Goal: Task Accomplishment & Management: Manage account settings

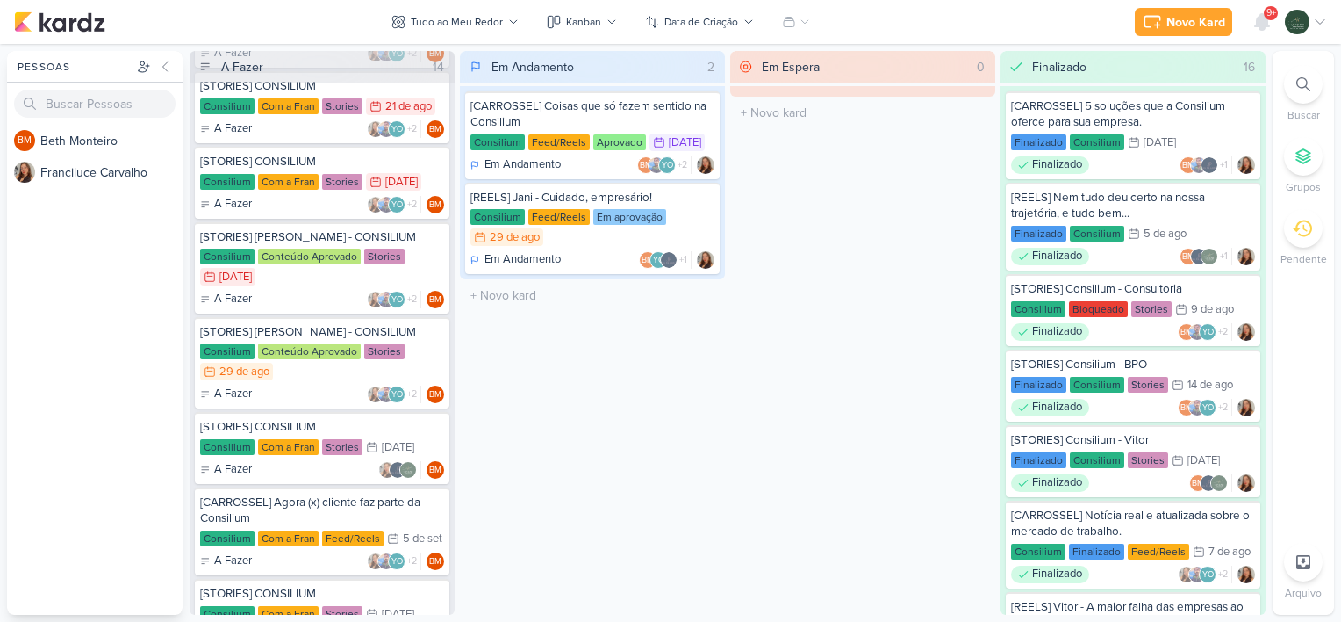
scroll to position [469, 0]
click at [413, 263] on div "Consilium Conteúdo Aprovado Stories 28/8 [DATE]" at bounding box center [322, 267] width 244 height 39
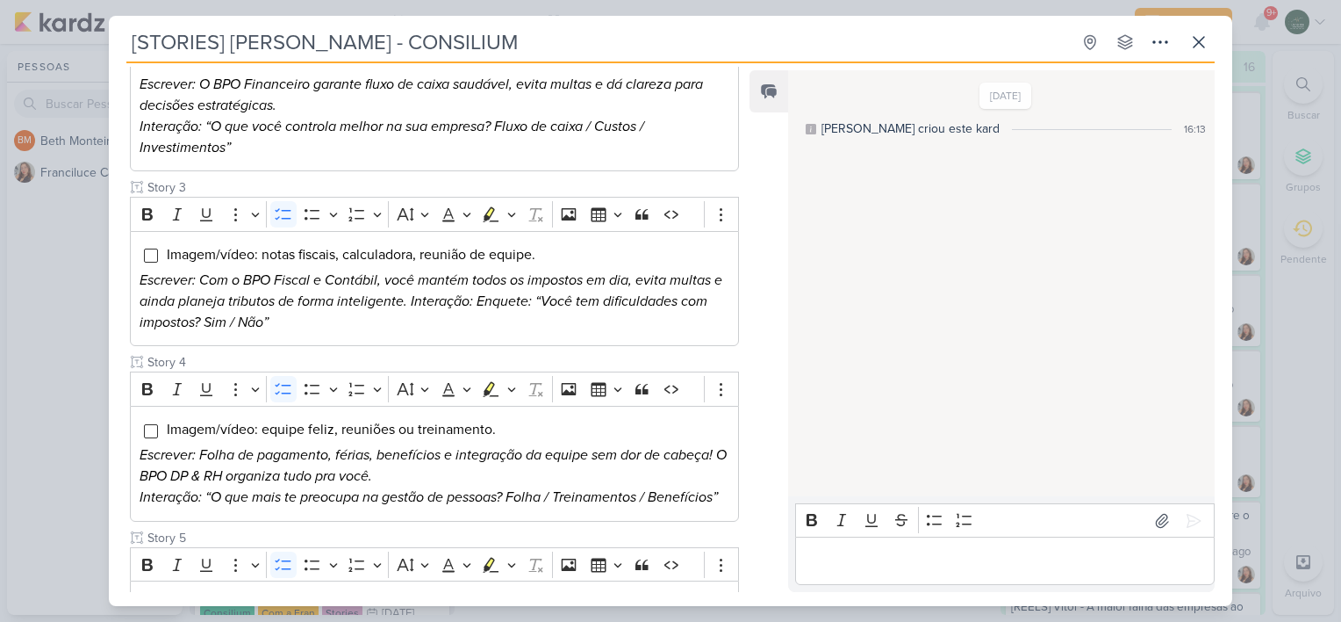
scroll to position [743, 0]
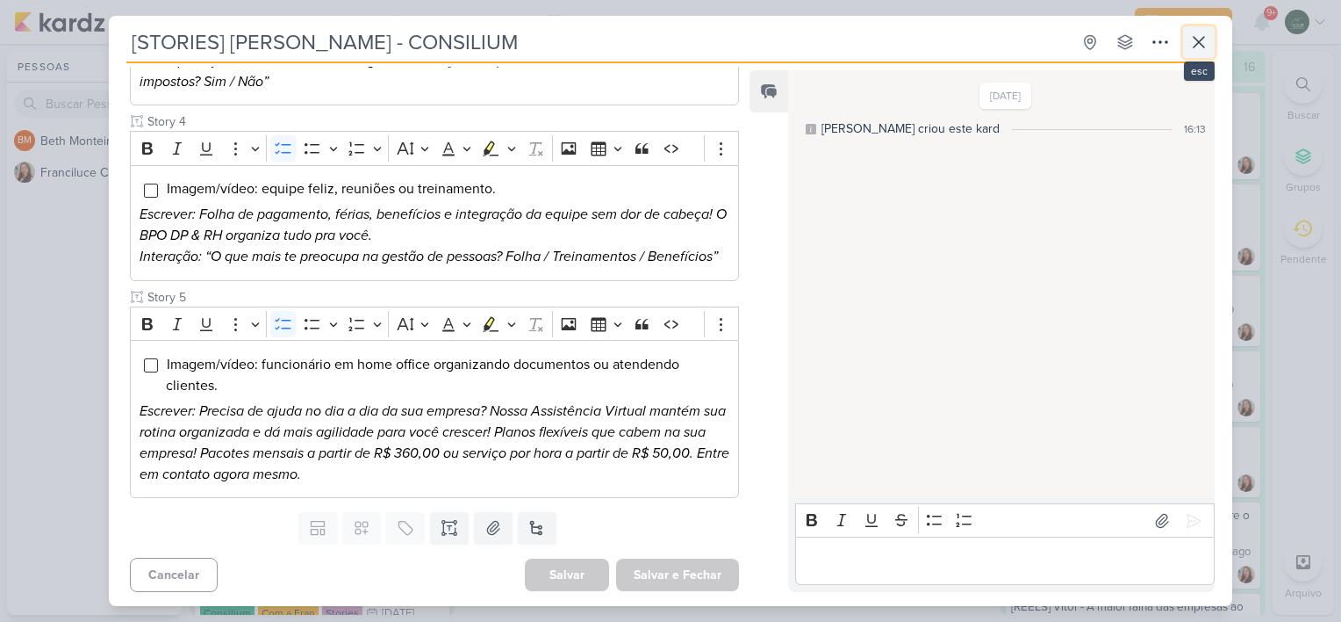
click at [1204, 43] on icon at bounding box center [1199, 42] width 21 height 21
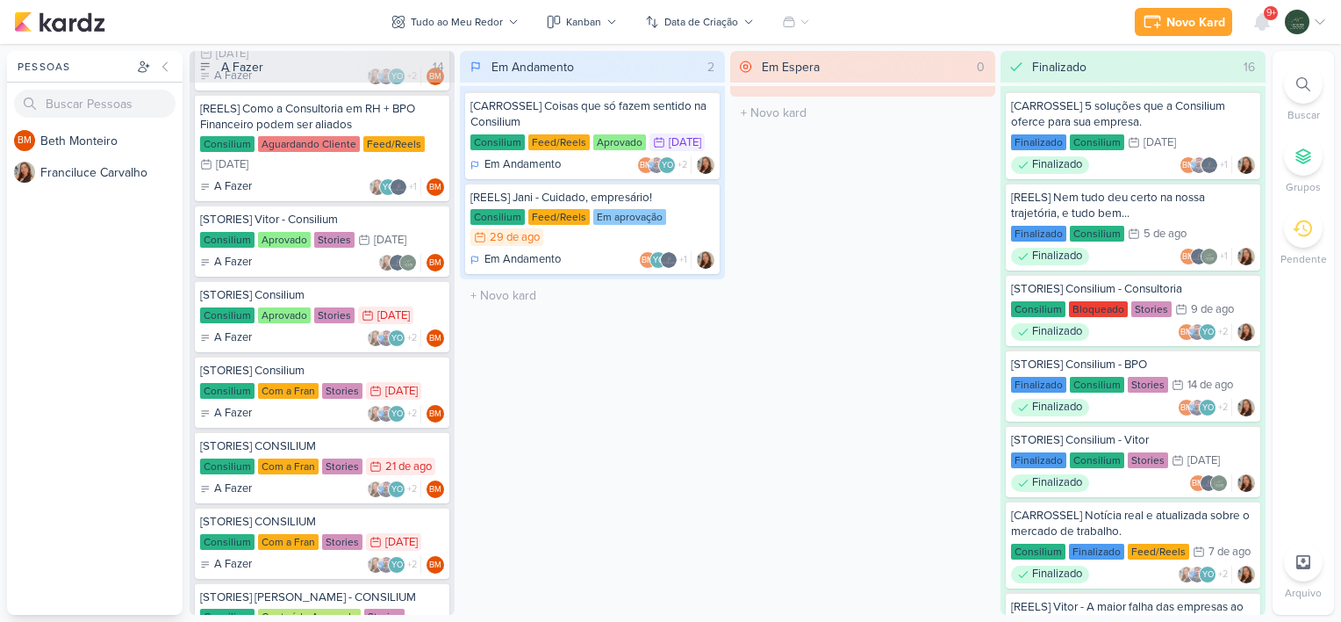
scroll to position [0, 0]
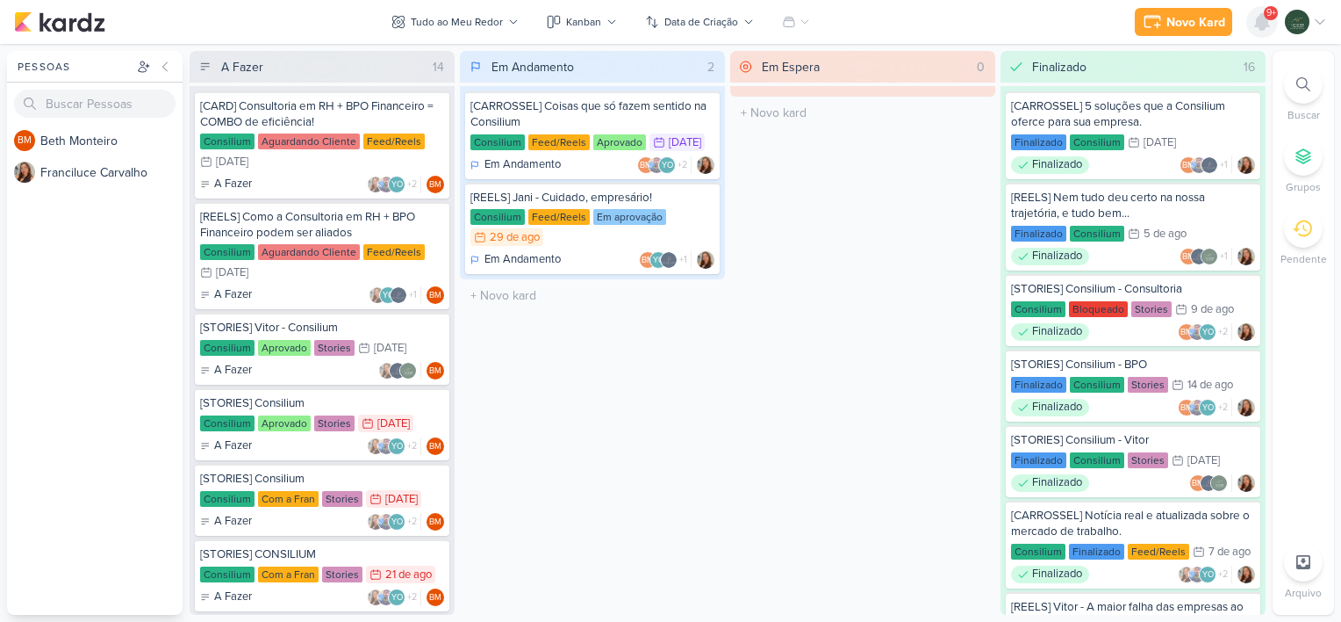
click at [1258, 18] on icon at bounding box center [1262, 22] width 14 height 16
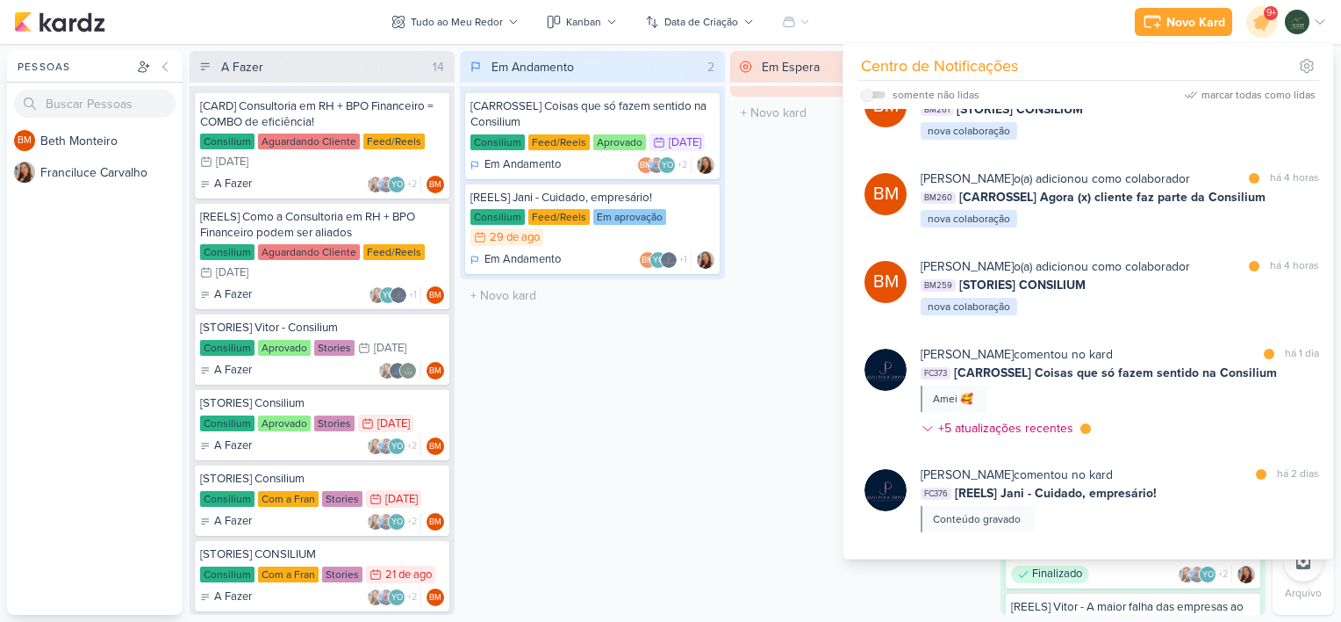
scroll to position [477, 0]
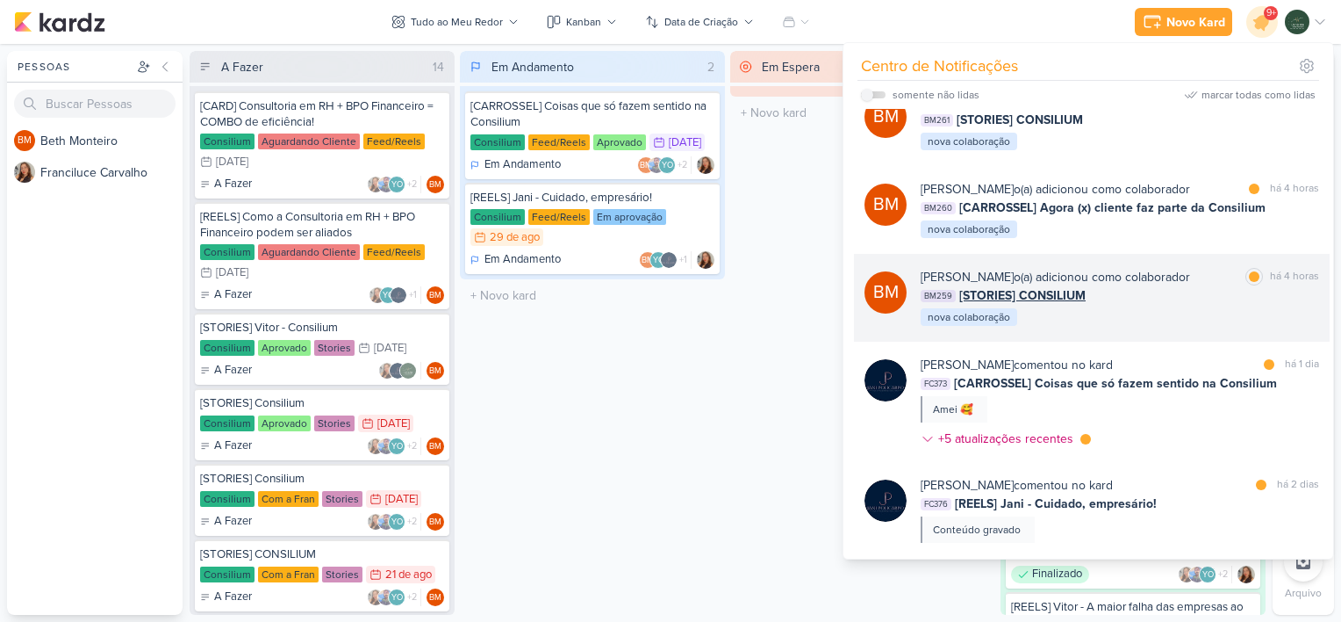
click at [1092, 303] on div "BM259 [STORIES] CONSILIUM" at bounding box center [1120, 295] width 399 height 18
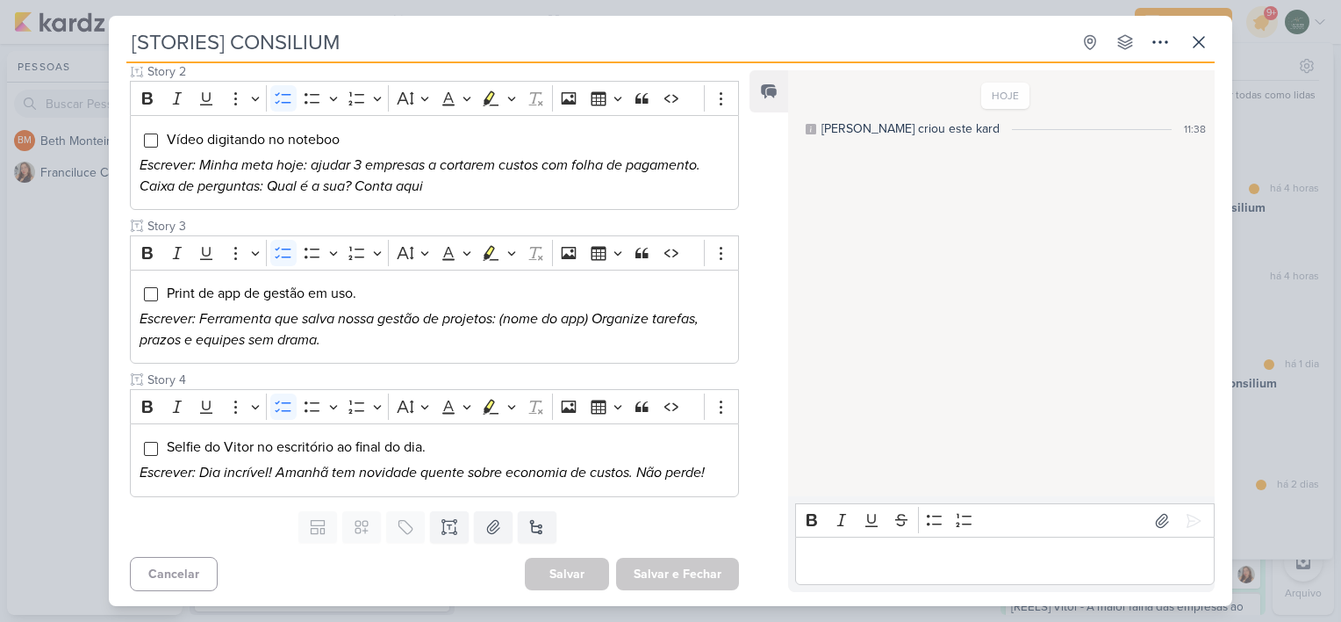
scroll to position [0, 0]
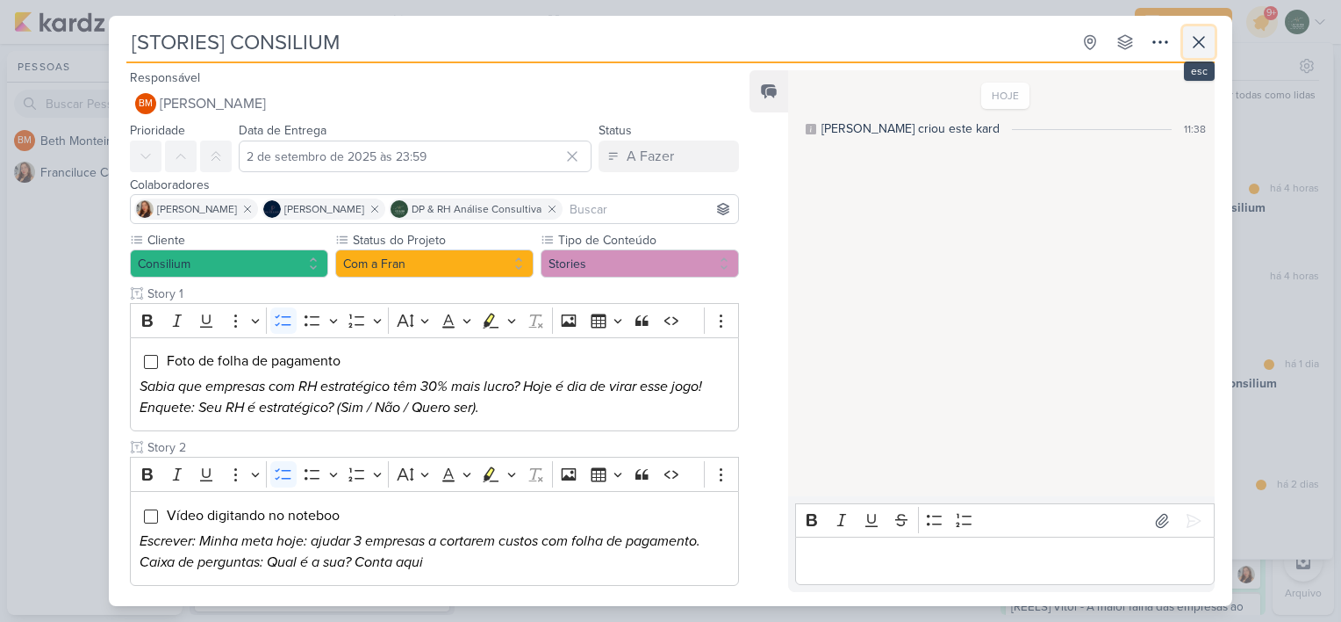
click at [1183, 40] on button at bounding box center [1199, 42] width 32 height 32
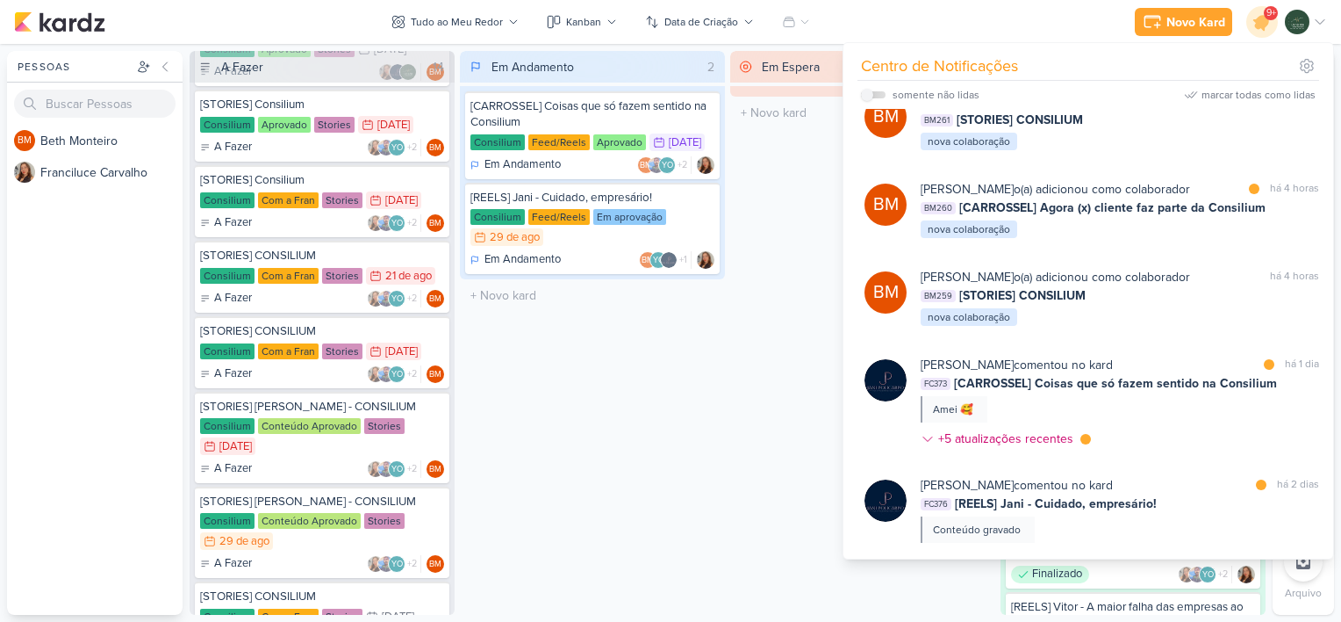
scroll to position [297, 0]
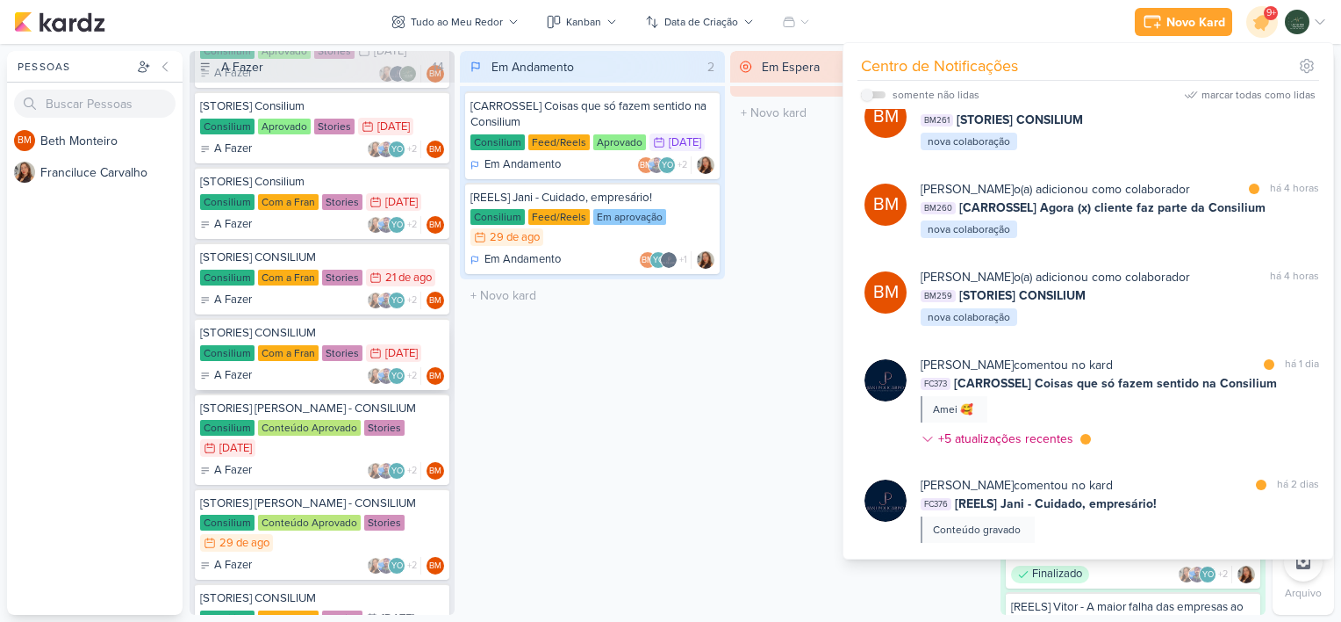
click at [350, 332] on div "[STORIES] CONSILIUM" at bounding box center [322, 333] width 244 height 16
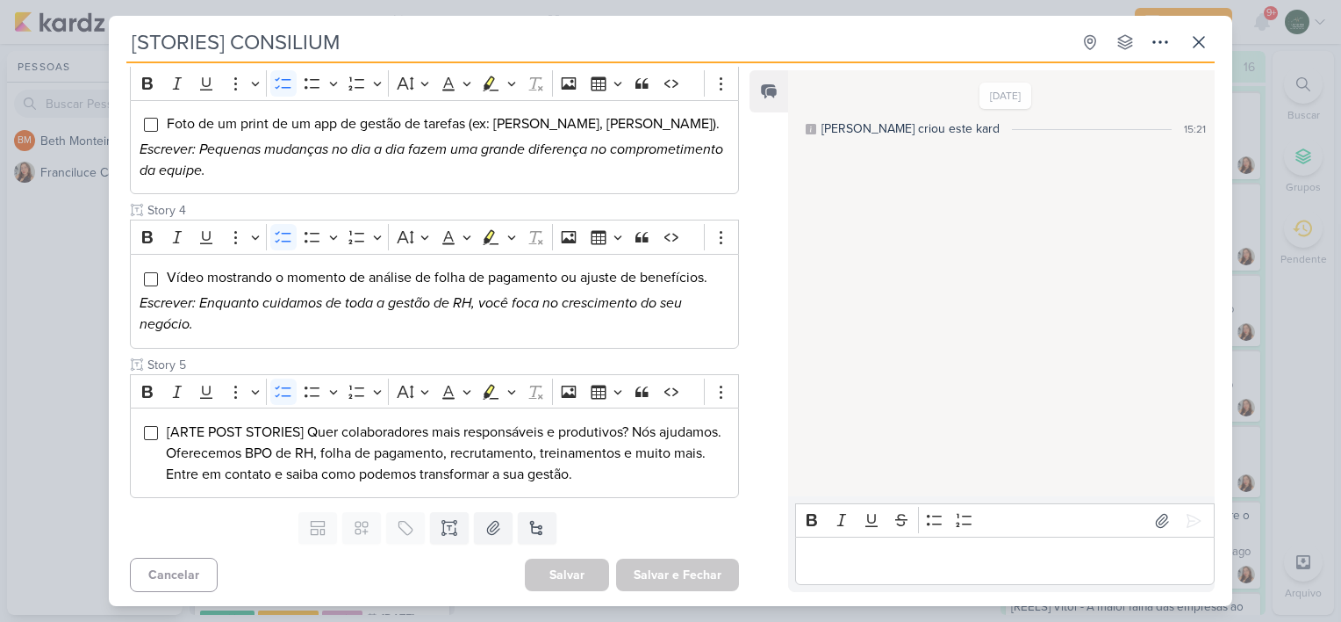
scroll to position [0, 0]
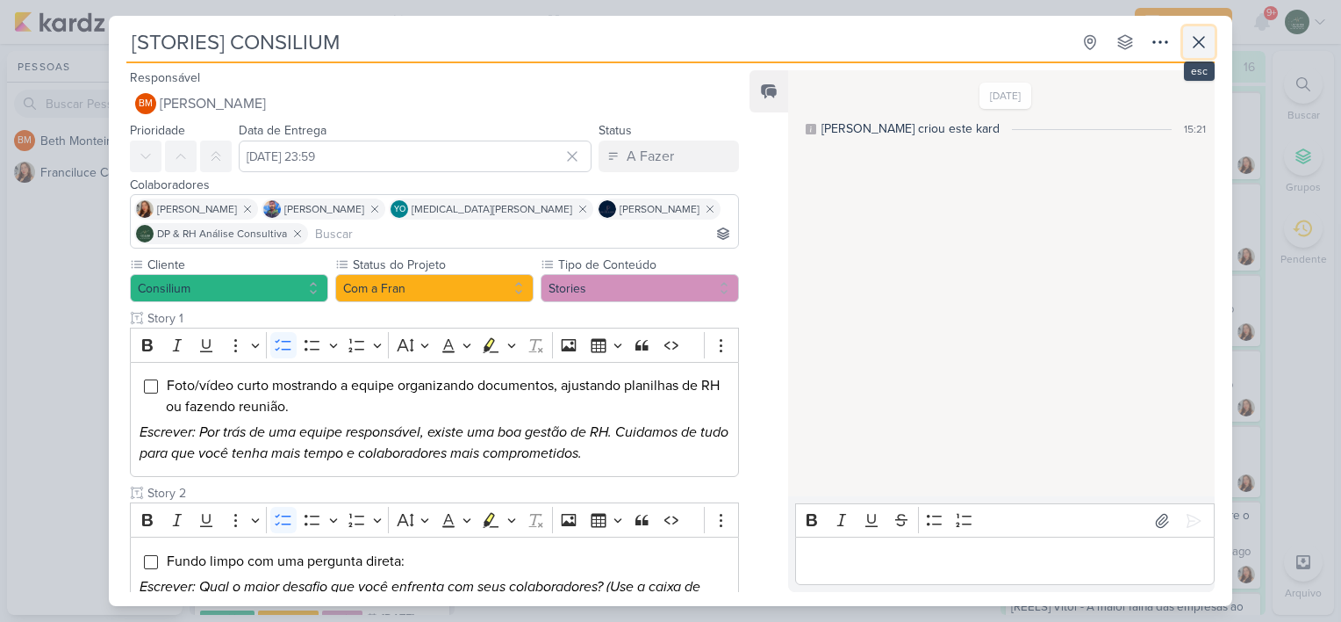
click at [1203, 44] on icon at bounding box center [1199, 42] width 21 height 21
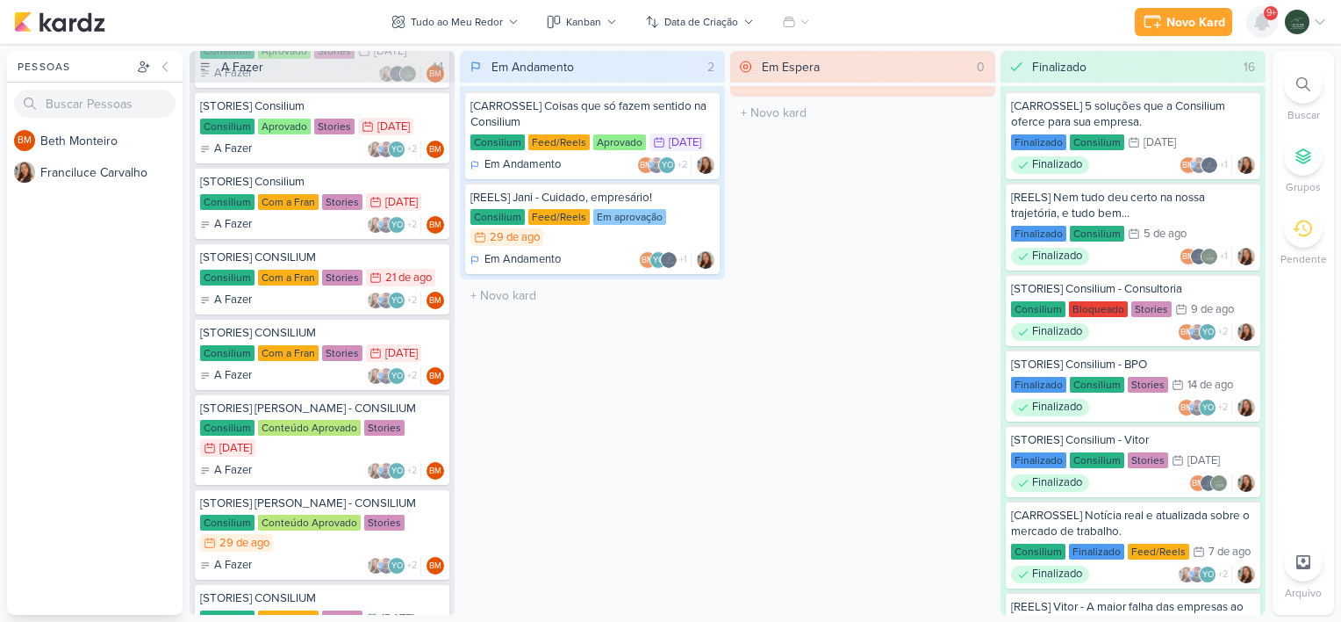
click at [1257, 19] on icon at bounding box center [1262, 22] width 14 height 16
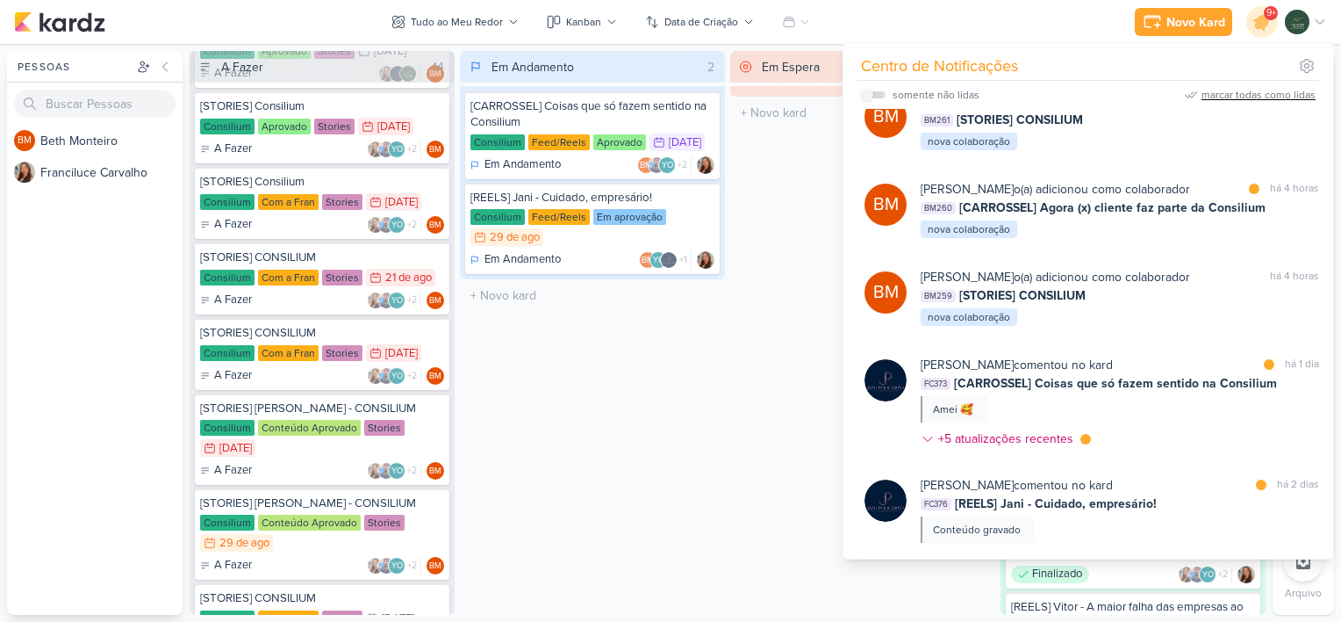
click at [1233, 101] on div "marcar todas como lidas" at bounding box center [1259, 95] width 114 height 16
click at [692, 432] on div "Em Andamento 2 [CARROSSEL] Coisas que só fazem sentido na Consilium Consilium F…" at bounding box center [592, 333] width 265 height 564
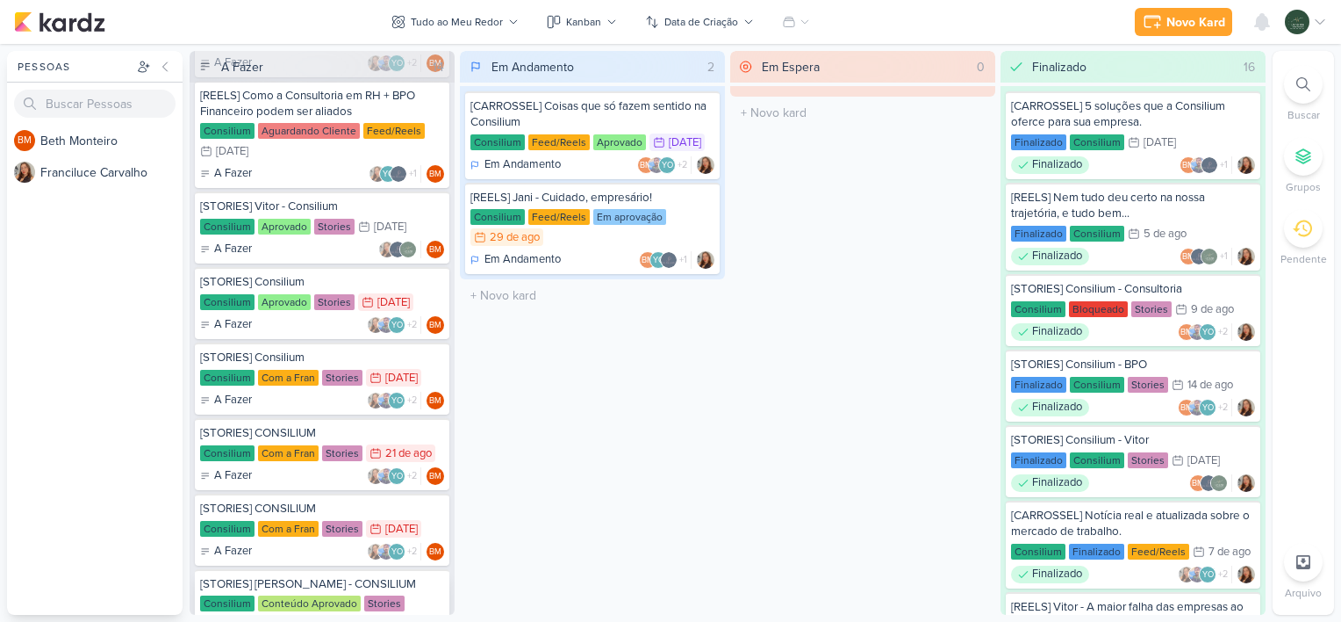
scroll to position [119, 0]
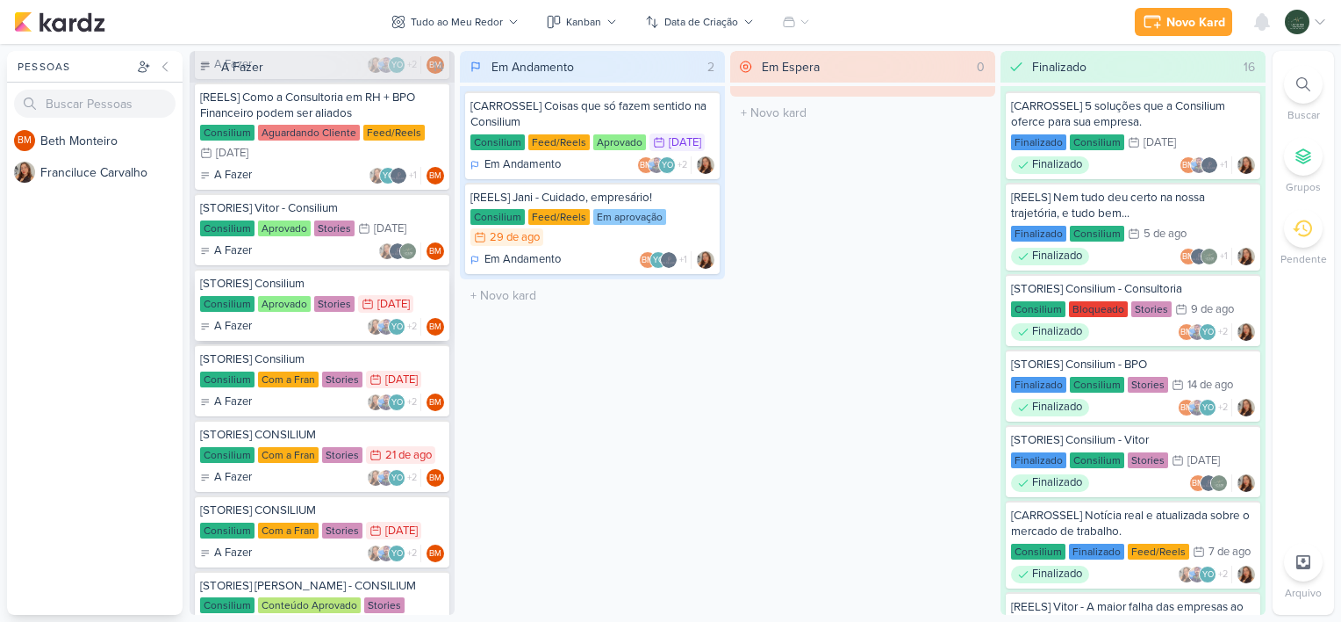
click at [288, 334] on div "A Fazer YO +2 BM" at bounding box center [322, 327] width 244 height 18
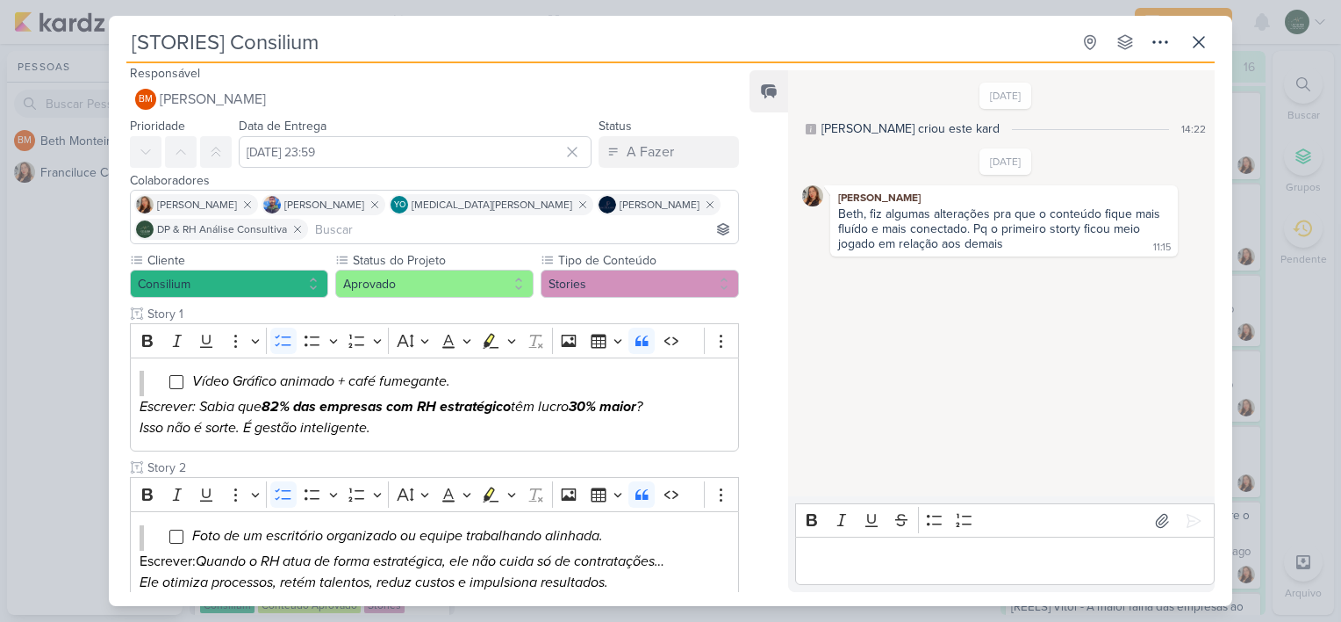
scroll to position [0, 0]
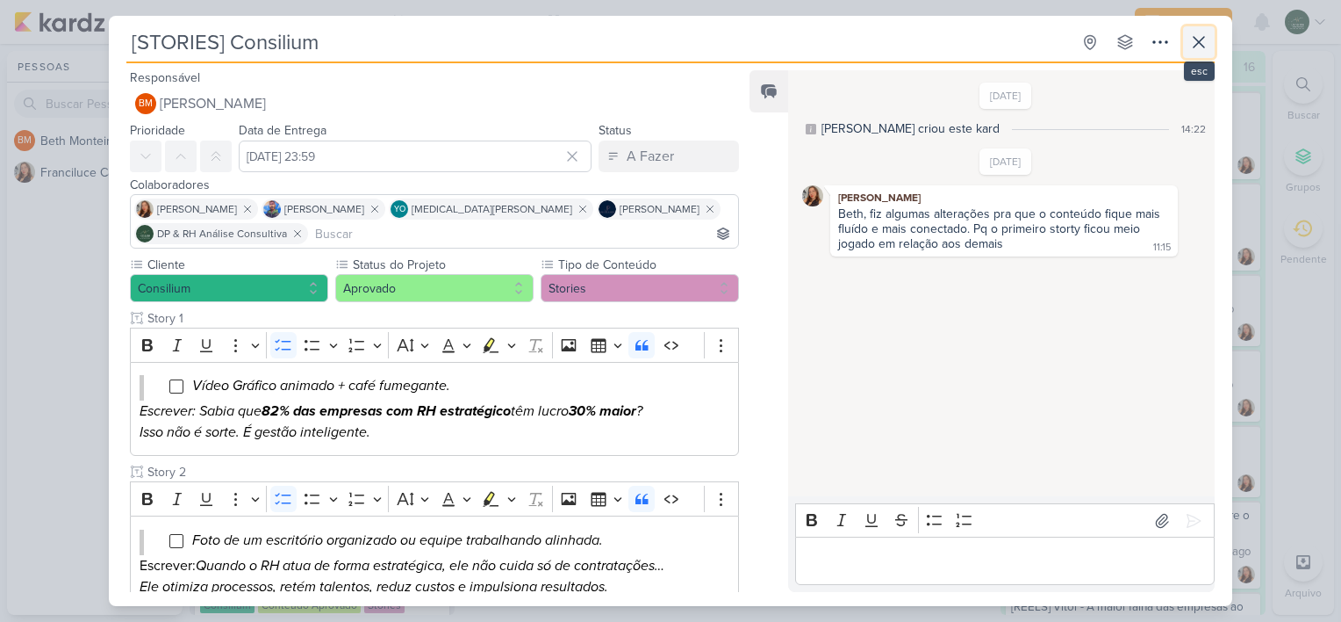
click at [1212, 44] on button at bounding box center [1199, 42] width 32 height 32
